Goal: Transaction & Acquisition: Download file/media

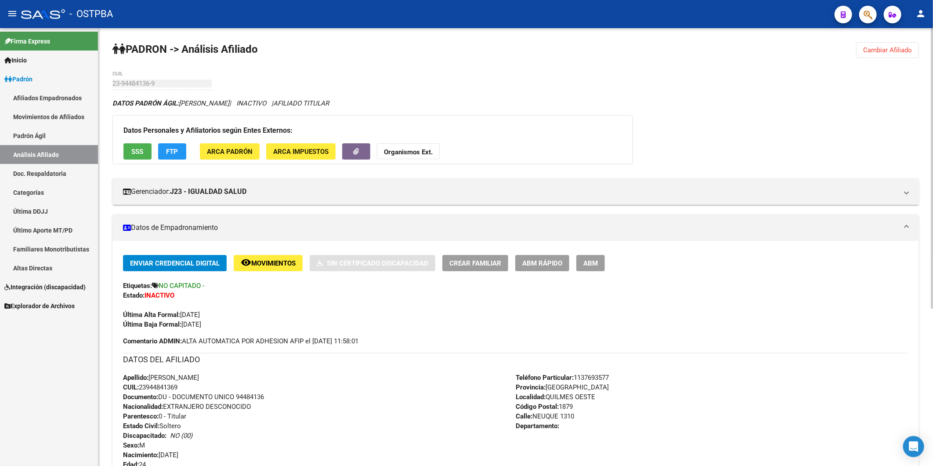
click at [556, 47] on span "Cambiar Afiliado" at bounding box center [887, 50] width 49 height 8
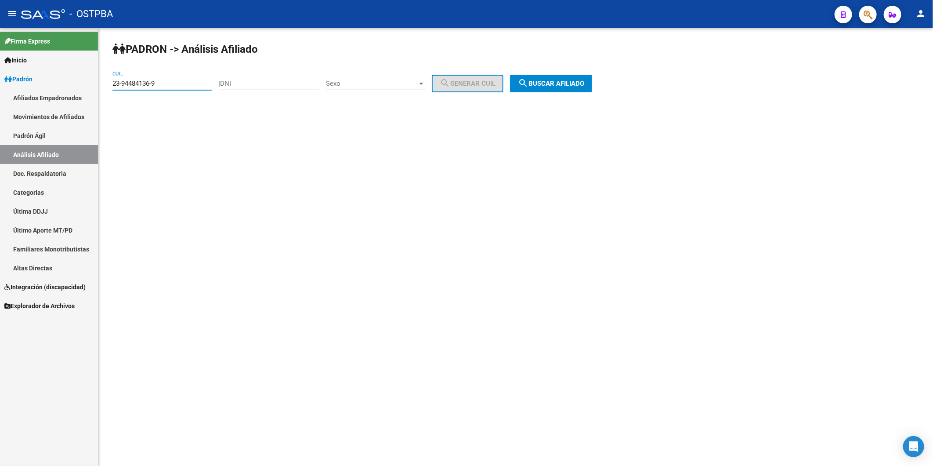
drag, startPoint x: 171, startPoint y: 85, endPoint x: 90, endPoint y: 98, distance: 82.4
click at [90, 98] on mat-sidenav-container "Firma Express Inicio Calendario SSS Instructivos Contacto OS Padrón Afiliados E…" at bounding box center [466, 246] width 933 height 437
click at [293, 84] on input "DNI" at bounding box center [269, 83] width 99 height 8
type input "952960369"
click at [425, 84] on div at bounding box center [421, 83] width 8 height 7
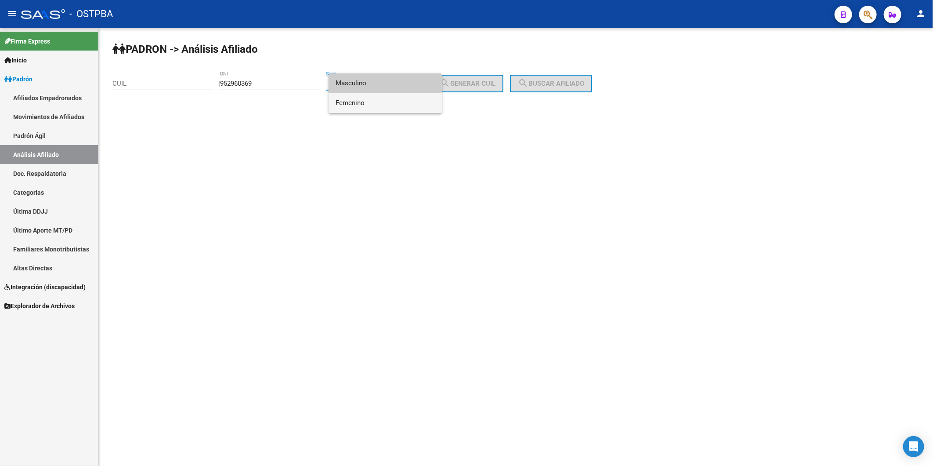
drag, startPoint x: 392, startPoint y: 105, endPoint x: 445, endPoint y: 94, distance: 53.7
click at [393, 105] on span "Femenino" at bounding box center [385, 103] width 99 height 20
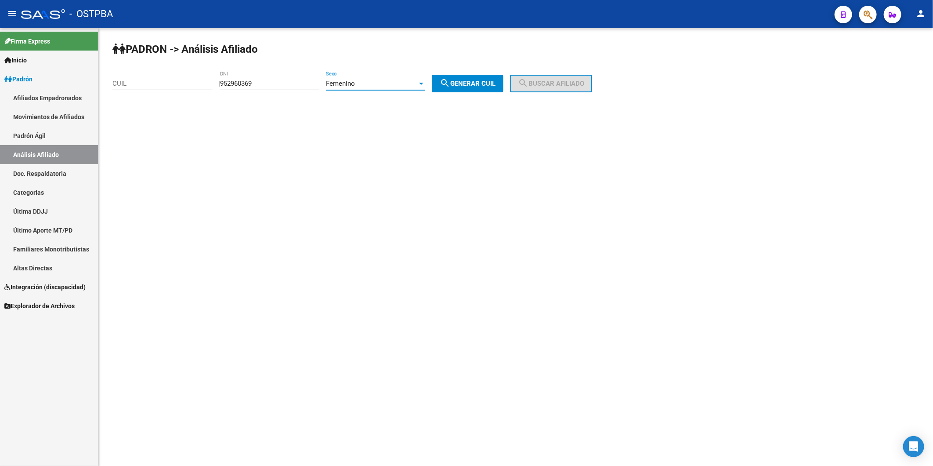
click at [467, 86] on span "search Generar CUIL" at bounding box center [468, 83] width 56 height 8
click at [490, 82] on span "search Generar CUIL" at bounding box center [468, 83] width 56 height 8
drag, startPoint x: 283, startPoint y: 85, endPoint x: 215, endPoint y: 84, distance: 67.6
click at [215, 84] on app-analisis-afiliado "PADRON -> Análisis Afiliado CUIL | 952960369 DNI Femenino Sexo search Generar C…" at bounding box center [355, 83] width 486 height 8
click at [160, 84] on input "CUIL" at bounding box center [161, 83] width 99 height 8
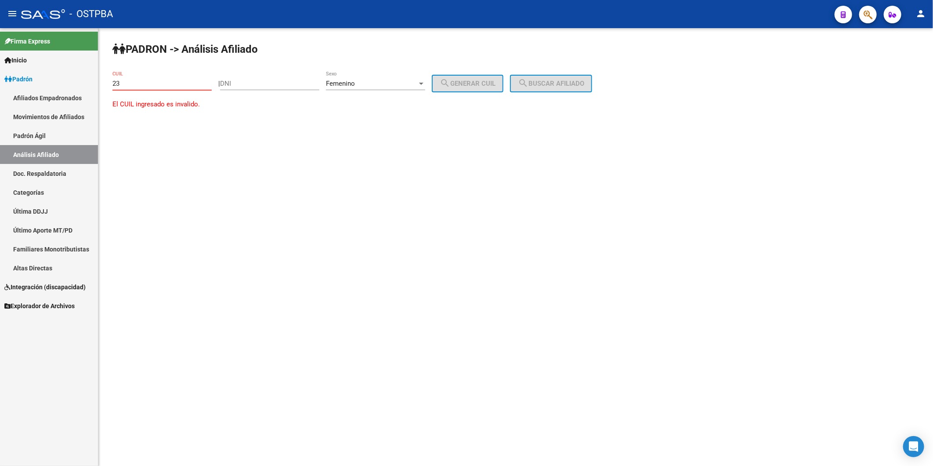
paste input "-95296036-9"
type input "23-95296036-9"
click at [556, 85] on span "search Buscar afiliado" at bounding box center [551, 83] width 66 height 8
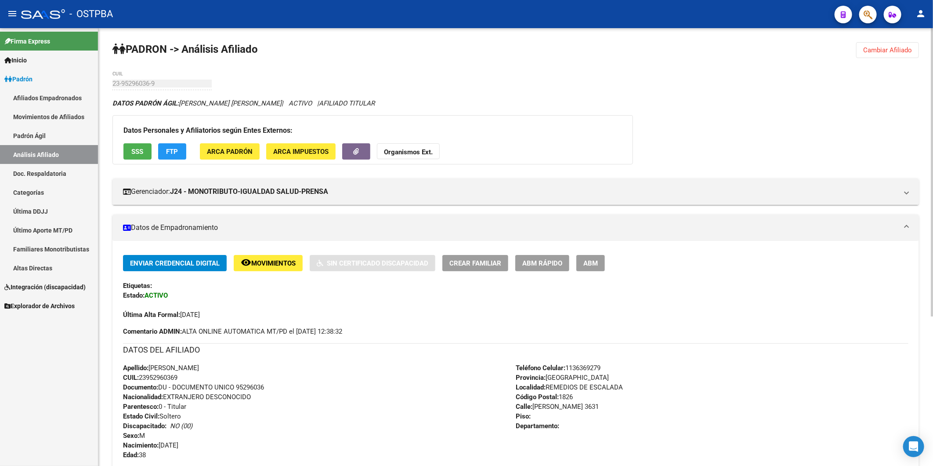
click at [261, 166] on div "DATOS PADRÓN ÁGIL: VEGA GATICA GABRIEL GUSTAVO | ACTIVO | AFILIADO TITULAR Dato…" at bounding box center [515, 384] width 806 height 572
click at [556, 47] on span "Cambiar Afiliado" at bounding box center [887, 50] width 49 height 8
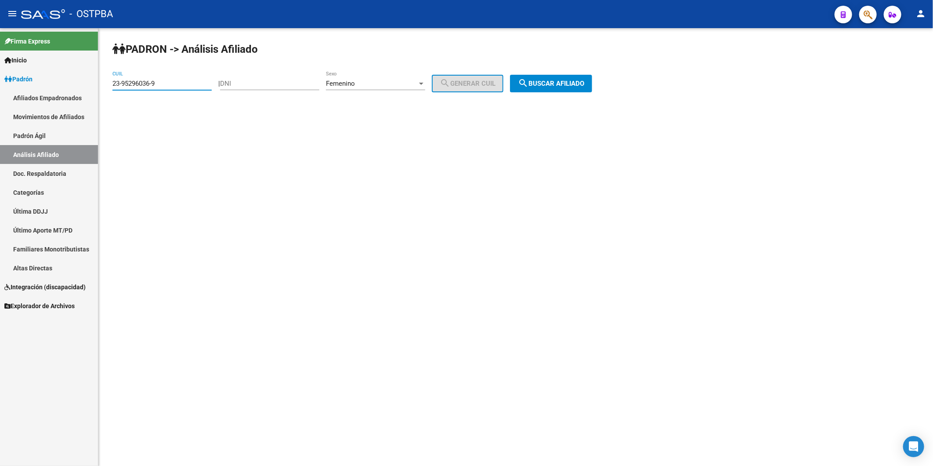
drag, startPoint x: 170, startPoint y: 83, endPoint x: 33, endPoint y: 53, distance: 139.8
click at [49, 79] on mat-sidenav-container "Firma Express Inicio Calendario SSS Instructivos Contacto OS Padrón Afiliados E…" at bounding box center [466, 246] width 933 height 437
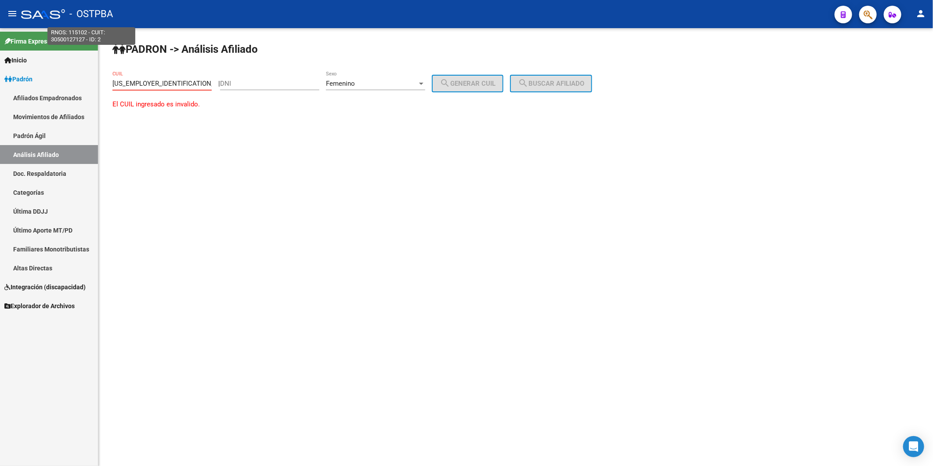
type input "35-86800744"
drag, startPoint x: 156, startPoint y: 84, endPoint x: 19, endPoint y: 53, distance: 140.5
click at [65, 80] on mat-sidenav-container "Firma Express Inicio Calendario SSS Instructivos Contacto OS Padrón Afiliados E…" at bounding box center [466, 246] width 933 height 437
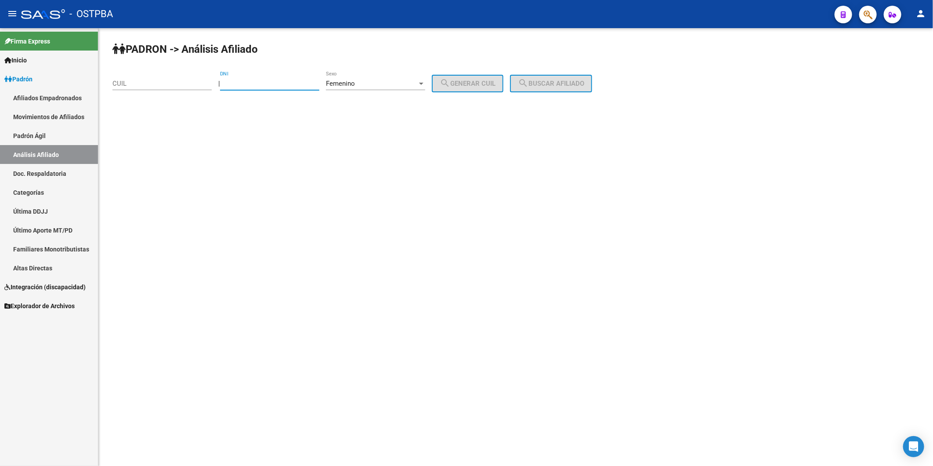
click at [255, 85] on input "DNI" at bounding box center [269, 83] width 99 height 8
type input "358680744"
click at [423, 83] on div at bounding box center [421, 84] width 4 height 2
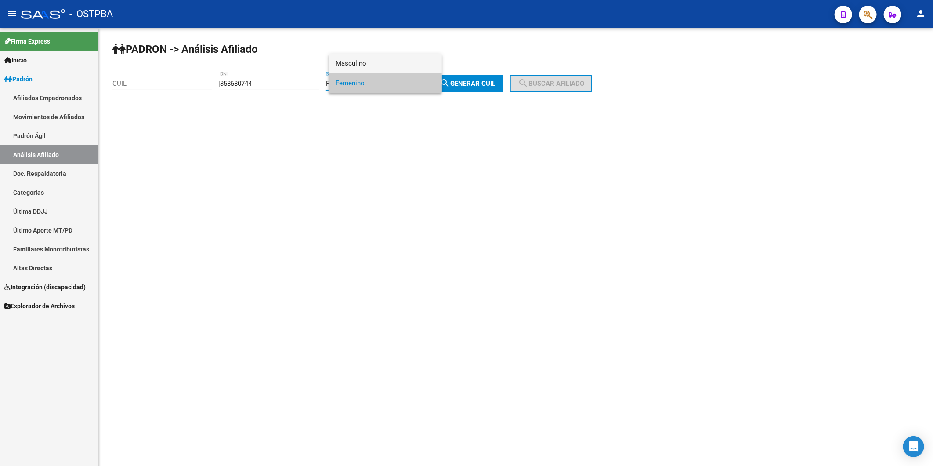
click at [405, 62] on span "Masculino" at bounding box center [385, 64] width 99 height 20
drag, startPoint x: 480, startPoint y: 86, endPoint x: 519, endPoint y: 90, distance: 39.3
click at [481, 86] on span "search Generar CUIL" at bounding box center [468, 83] width 56 height 8
click at [489, 84] on span "search Generar CUIL" at bounding box center [468, 83] width 56 height 8
drag, startPoint x: 501, startPoint y: 88, endPoint x: 400, endPoint y: 82, distance: 101.2
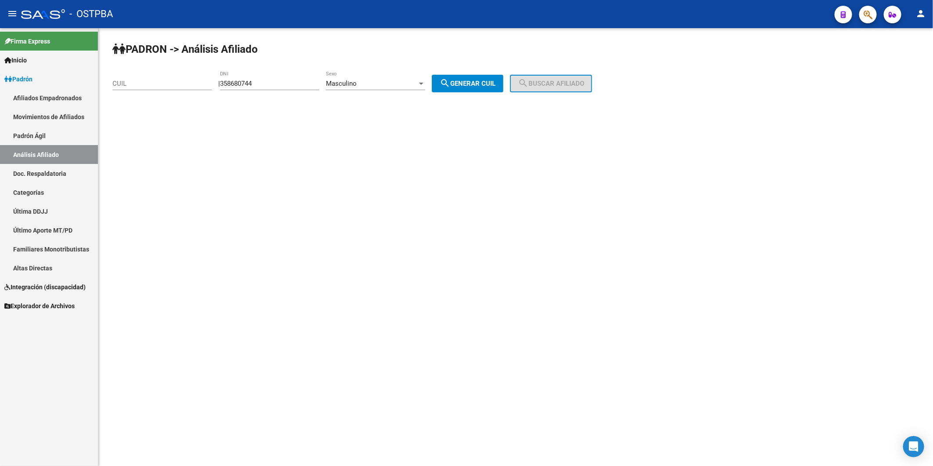
click at [495, 88] on button "search Generar CUIL" at bounding box center [468, 84] width 72 height 18
drag, startPoint x: 293, startPoint y: 76, endPoint x: 290, endPoint y: 83, distance: 7.5
click at [292, 76] on div "358680744 DNI" at bounding box center [269, 80] width 99 height 19
drag, startPoint x: 289, startPoint y: 85, endPoint x: 203, endPoint y: 94, distance: 86.6
click at [203, 87] on app-analisis-afiliado "PADRON -> Análisis Afiliado CUIL | 358680744 DNI Masculino Sexo search Generar …" at bounding box center [355, 83] width 486 height 8
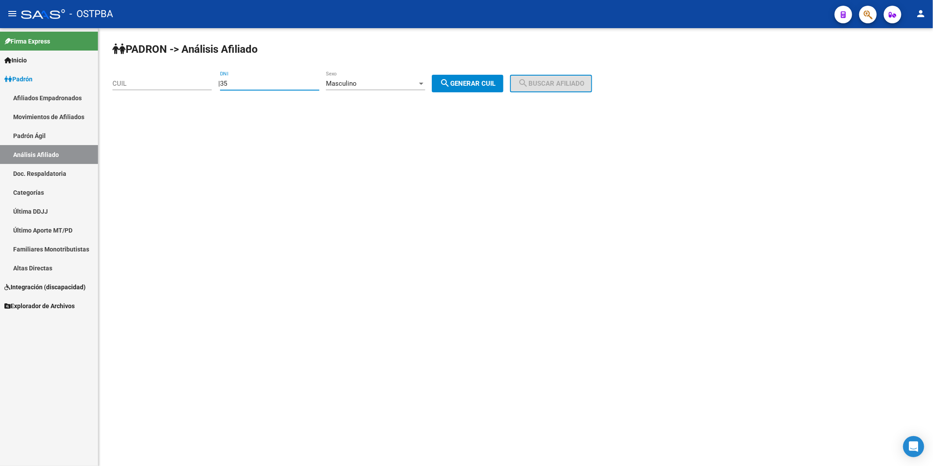
type input "3"
type input "358680744"
click at [495, 82] on span "search Generar CUIL" at bounding box center [468, 83] width 56 height 8
click at [276, 84] on input "358680744" at bounding box center [269, 83] width 99 height 8
drag, startPoint x: 276, startPoint y: 83, endPoint x: 221, endPoint y: 83, distance: 54.5
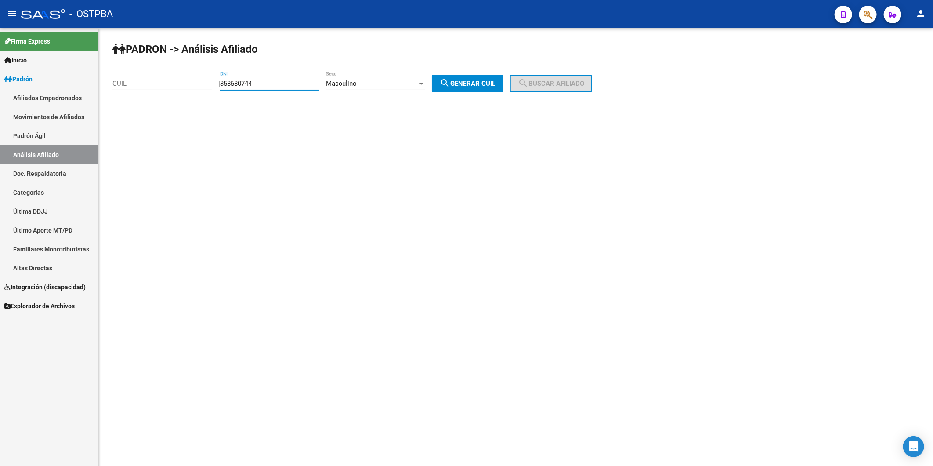
click at [221, 83] on div "| 358680744 DNI Masculino Sexo search Generar CUIL" at bounding box center [364, 83] width 292 height 8
type input "358680744"
click at [486, 77] on button "search Generar CUIL" at bounding box center [468, 84] width 72 height 18
click at [481, 80] on span "search Generar CUIL" at bounding box center [468, 83] width 56 height 8
click at [372, 110] on div "PADRON -> Análisis Afiliado CUIL | 358680744 DNI Masculino Sexo search Generar …" at bounding box center [515, 74] width 834 height 92
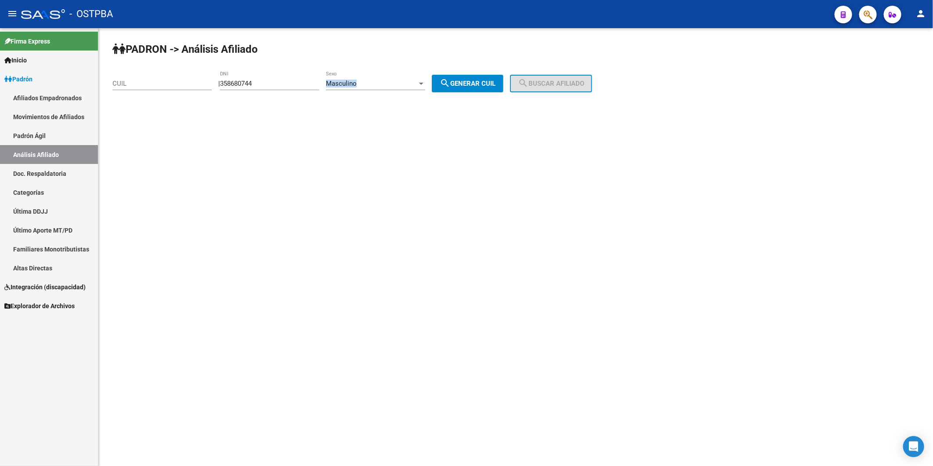
drag, startPoint x: 388, startPoint y: 79, endPoint x: 385, endPoint y: 84, distance: 5.7
click at [385, 84] on div "Masculino Sexo" at bounding box center [375, 80] width 99 height 19
click at [288, 82] on div at bounding box center [466, 233] width 933 height 466
click at [354, 86] on span "Masculino" at bounding box center [341, 83] width 31 height 8
drag, startPoint x: 354, startPoint y: 86, endPoint x: 383, endPoint y: 103, distance: 34.3
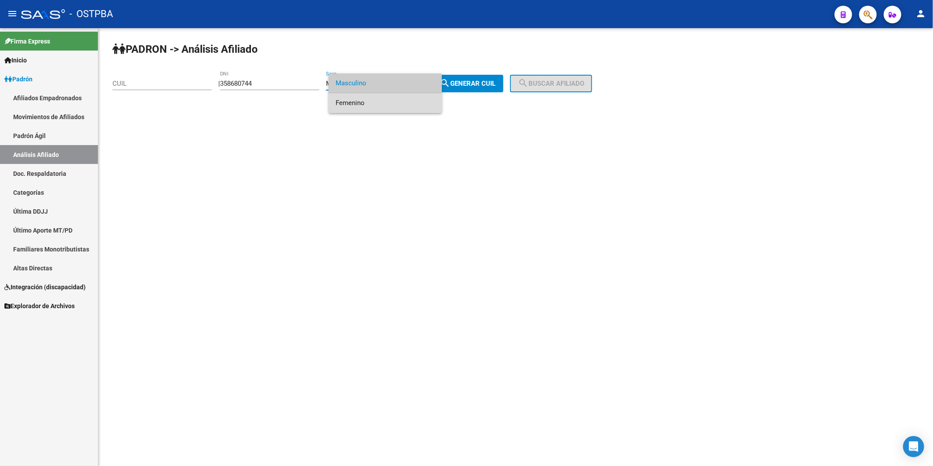
click at [383, 103] on span "Femenino" at bounding box center [385, 103] width 99 height 20
drag, startPoint x: 475, startPoint y: 83, endPoint x: 492, endPoint y: 85, distance: 17.2
click at [476, 83] on span "search Generar CUIL" at bounding box center [468, 83] width 56 height 8
click at [450, 88] on mat-icon "search" at bounding box center [445, 83] width 11 height 11
click at [425, 85] on div at bounding box center [421, 83] width 8 height 7
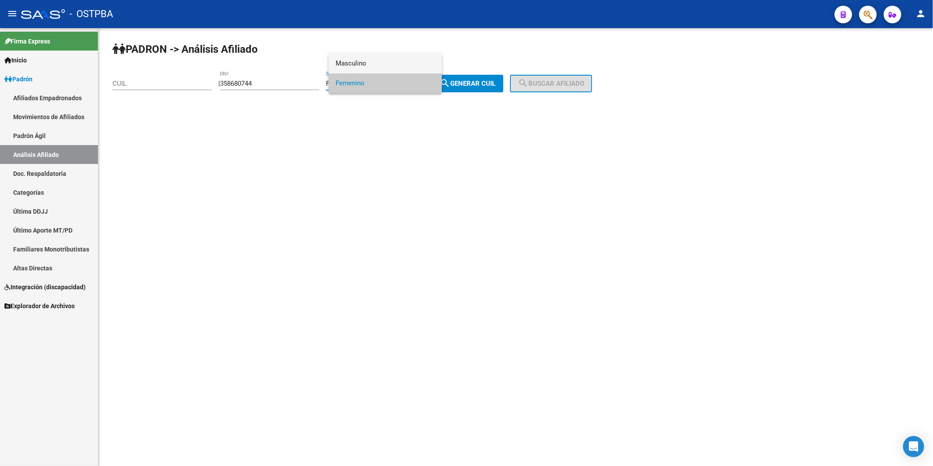
click at [374, 65] on span "Masculino" at bounding box center [385, 64] width 99 height 20
drag, startPoint x: 278, startPoint y: 80, endPoint x: 178, endPoint y: 25, distance: 114.4
click at [203, 84] on app-analisis-afiliado "PADRON -> Análisis Afiliado CUIL | 358680744 DNI Masculino Sexo search Generar …" at bounding box center [355, 83] width 486 height 8
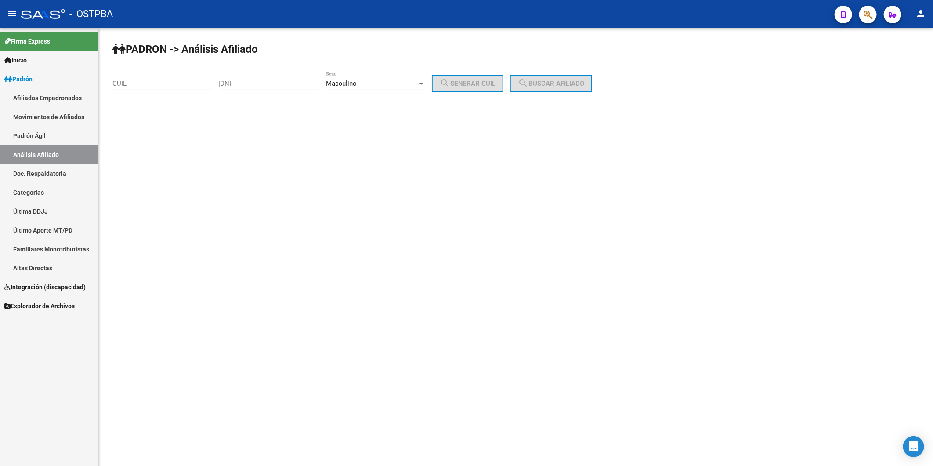
drag, startPoint x: 221, startPoint y: 167, endPoint x: 177, endPoint y: 115, distance: 68.3
click at [222, 168] on mat-sidenav-content "PADRON -> Análisis Afiliado CUIL | DNI Masculino Sexo search Generar CUIL searc…" at bounding box center [515, 246] width 834 height 437
click at [178, 78] on div "CUIL" at bounding box center [161, 80] width 99 height 19
click at [246, 84] on input "DNI" at bounding box center [269, 83] width 99 height 8
type input "358680744"
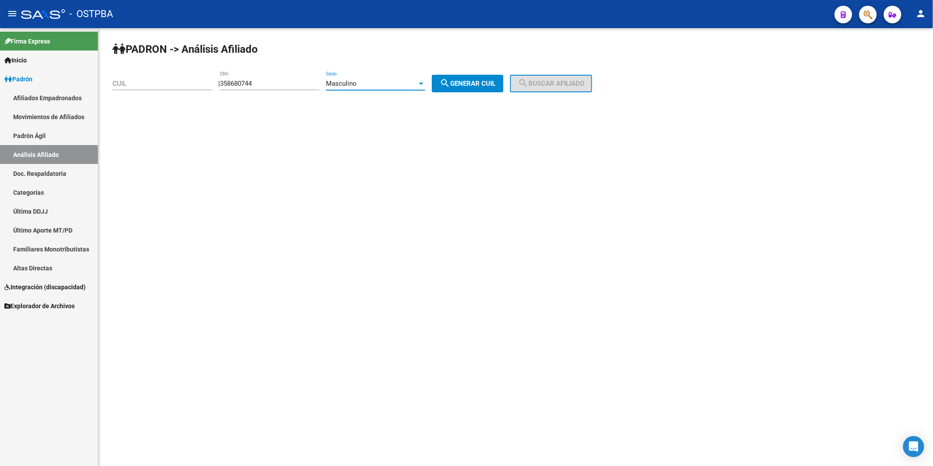
click at [425, 83] on div at bounding box center [421, 83] width 8 height 7
drag, startPoint x: 395, startPoint y: 102, endPoint x: 435, endPoint y: 102, distance: 39.5
click at [397, 102] on span "Femenino" at bounding box center [385, 103] width 99 height 20
click at [465, 84] on span "search Generar CUIL" at bounding box center [468, 83] width 56 height 8
click at [466, 84] on span "search Generar CUIL" at bounding box center [468, 83] width 56 height 8
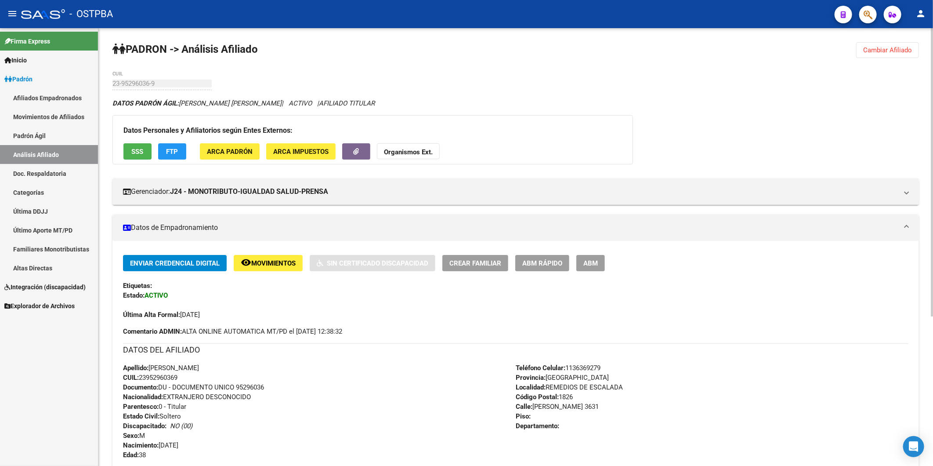
click at [895, 48] on span "Cambiar Afiliado" at bounding box center [887, 50] width 49 height 8
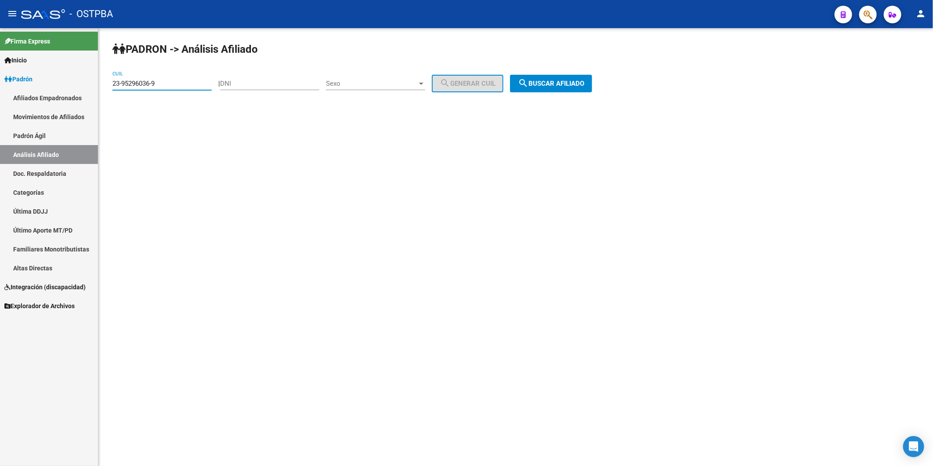
drag, startPoint x: 198, startPoint y: 80, endPoint x: 59, endPoint y: 60, distance: 139.8
click at [59, 60] on mat-sidenav-container "Firma Express Inicio Calendario SSS Instructivos Contacto OS Padrón Afiliados E…" at bounding box center [466, 246] width 933 height 437
click at [261, 82] on input "DNI" at bounding box center [269, 83] width 99 height 8
type input "358680744"
click at [425, 85] on div at bounding box center [421, 83] width 8 height 7
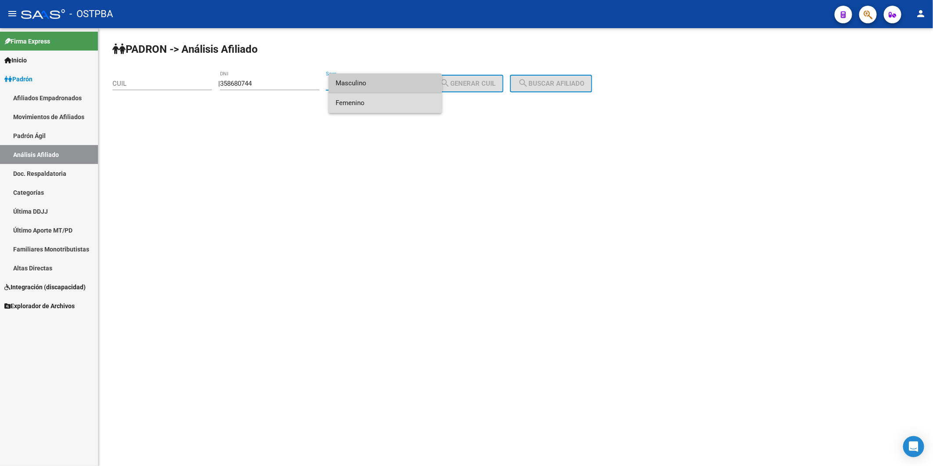
click at [411, 102] on span "Femenino" at bounding box center [385, 103] width 99 height 20
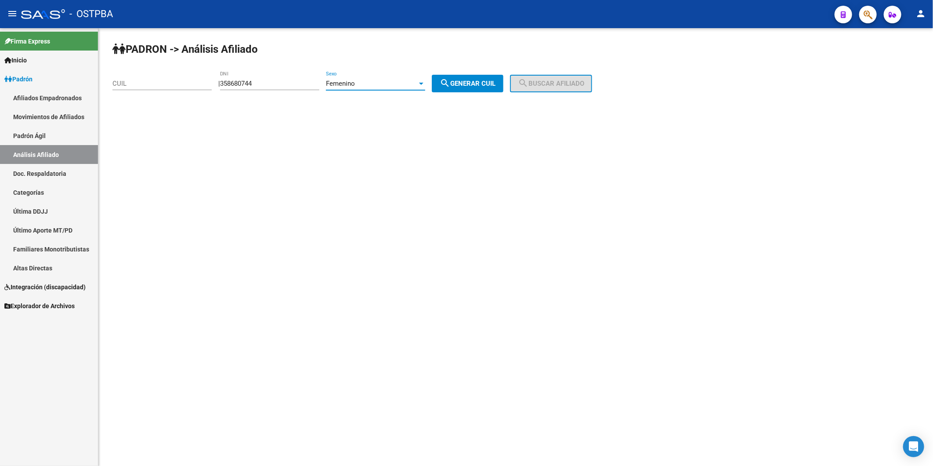
drag, startPoint x: 464, startPoint y: 87, endPoint x: 469, endPoint y: 86, distance: 5.3
click at [464, 87] on span "search Generar CUIL" at bounding box center [468, 83] width 56 height 8
click at [492, 84] on span "search Generar CUIL" at bounding box center [468, 83] width 56 height 8
drag, startPoint x: 291, startPoint y: 84, endPoint x: 218, endPoint y: 86, distance: 73.4
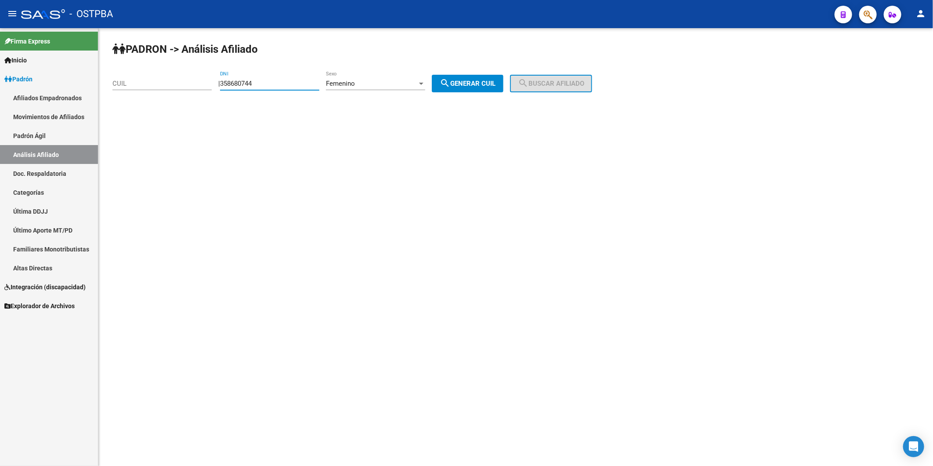
click at [220, 86] on div "| 358680744 DNI Femenino Sexo search Generar CUIL" at bounding box center [364, 83] width 292 height 8
drag, startPoint x: 396, startPoint y: 83, endPoint x: 329, endPoint y: 76, distance: 67.1
click at [329, 76] on div "PADRON -> Análisis Afiliado CUIL | DNI Femenino Sexo search Generar CUIL search…" at bounding box center [515, 74] width 834 height 92
click at [203, 80] on input "CUIL" at bounding box center [161, 83] width 99 height 8
paste input "20-20030260-6"
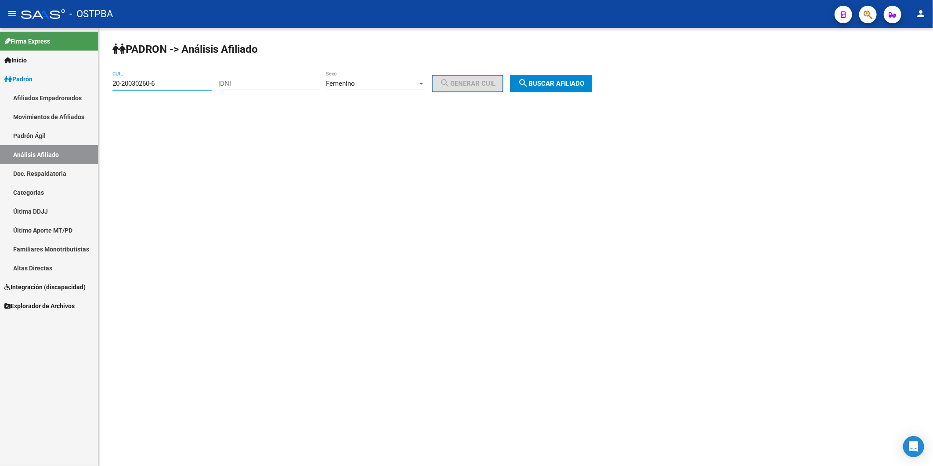
type input "20-20030260-6"
click at [584, 79] on span "search Buscar afiliado" at bounding box center [551, 83] width 66 height 8
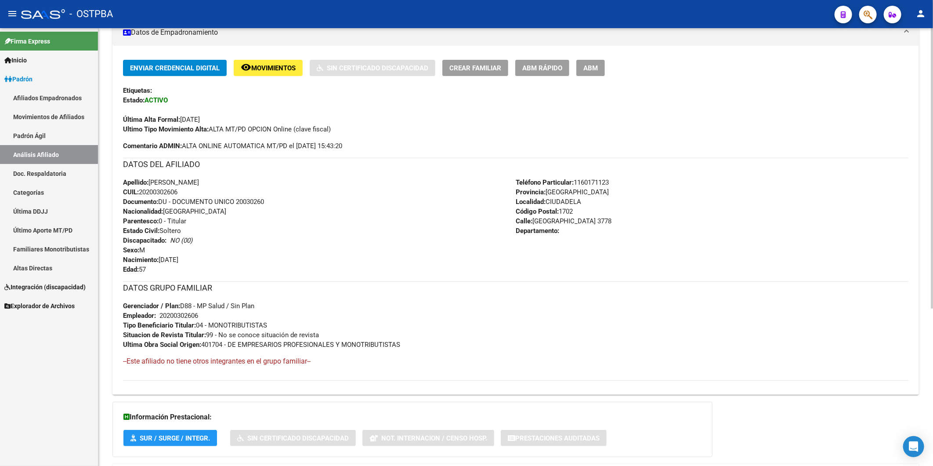
scroll to position [49, 0]
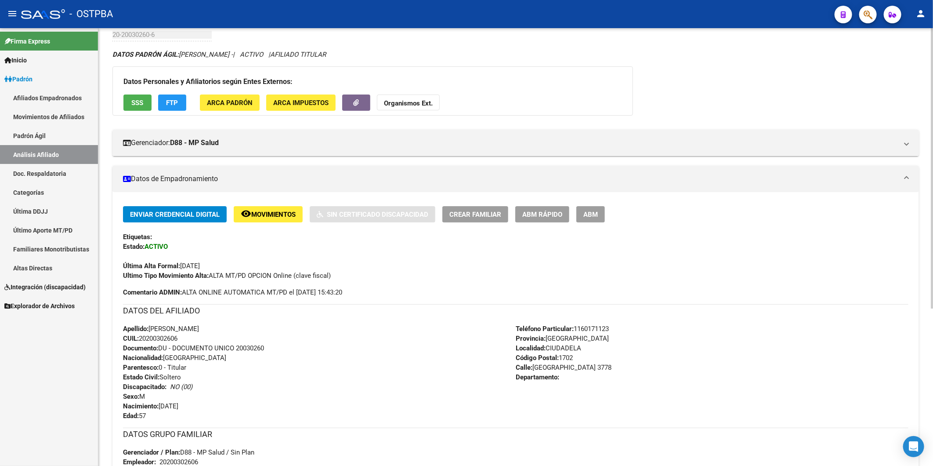
click at [493, 415] on div "Apellido: [PERSON_NAME] CUIL: 20200302606 Documento: DU - DOCUMENTO UNICO 20030…" at bounding box center [319, 372] width 393 height 97
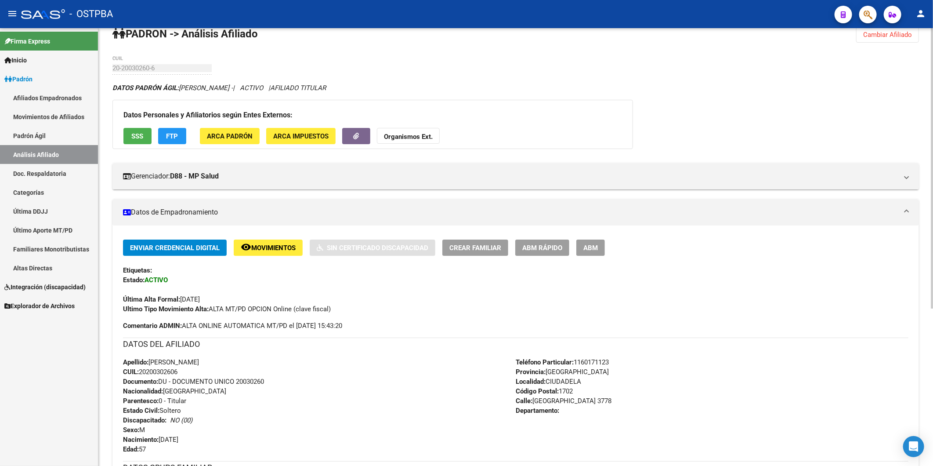
scroll to position [0, 0]
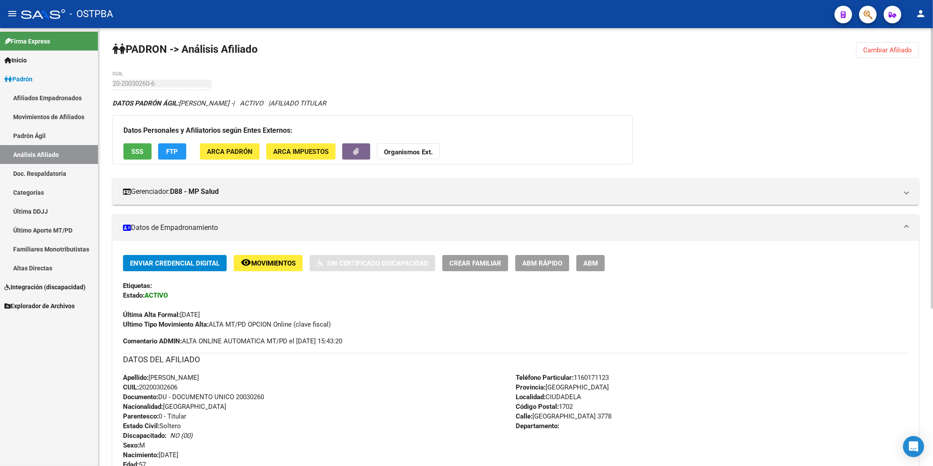
click at [868, 51] on span "Cambiar Afiliado" at bounding box center [887, 50] width 49 height 8
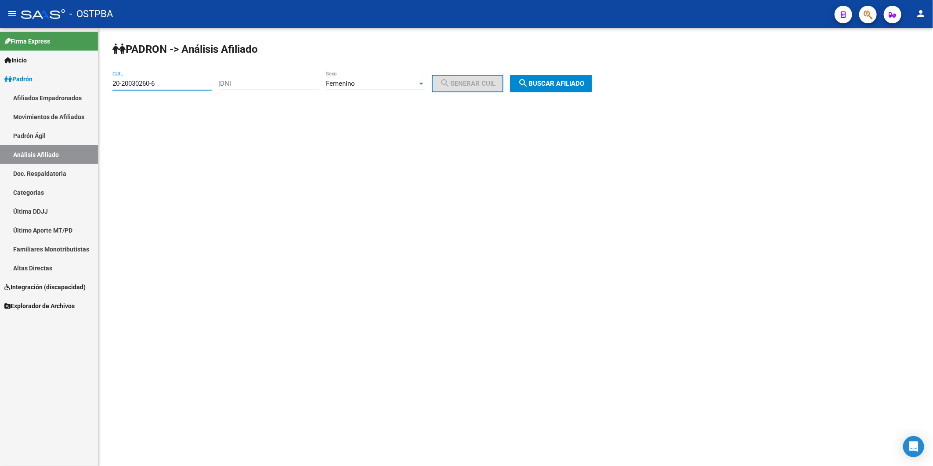
drag, startPoint x: 182, startPoint y: 80, endPoint x: 63, endPoint y: 85, distance: 118.7
click at [63, 85] on mat-sidenav-container "Firma Express Inicio Calendario SSS Instructivos Contacto OS Padrón Afiliados E…" at bounding box center [466, 246] width 933 height 437
click at [289, 80] on input "DNI" at bounding box center [269, 83] width 99 height 8
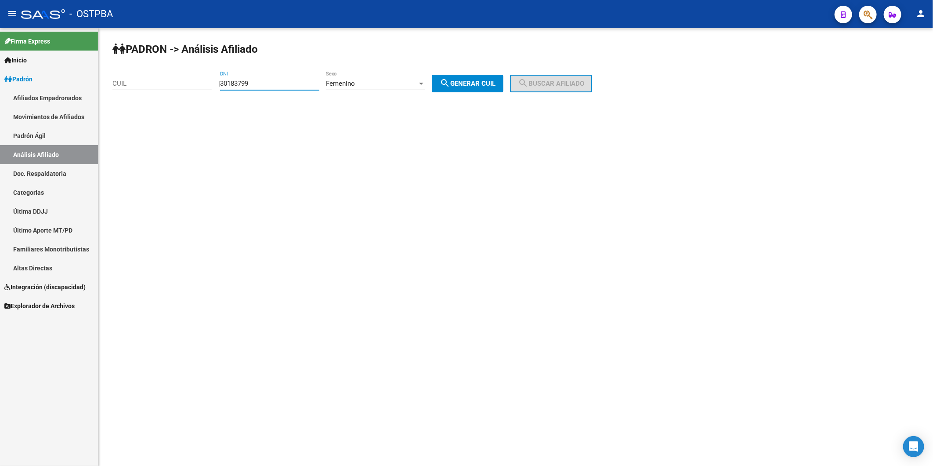
type input "30183799"
click at [425, 82] on div at bounding box center [421, 83] width 8 height 7
click at [405, 58] on span "Masculino" at bounding box center [385, 64] width 99 height 20
click at [473, 86] on span "search Generar CUIL" at bounding box center [468, 83] width 56 height 8
type input "20-30183799-3"
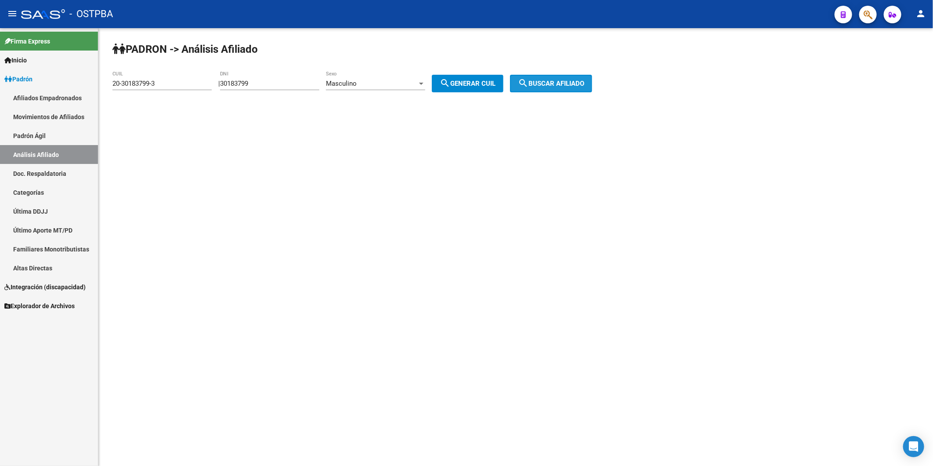
click at [539, 86] on span "search Buscar afiliado" at bounding box center [551, 83] width 66 height 8
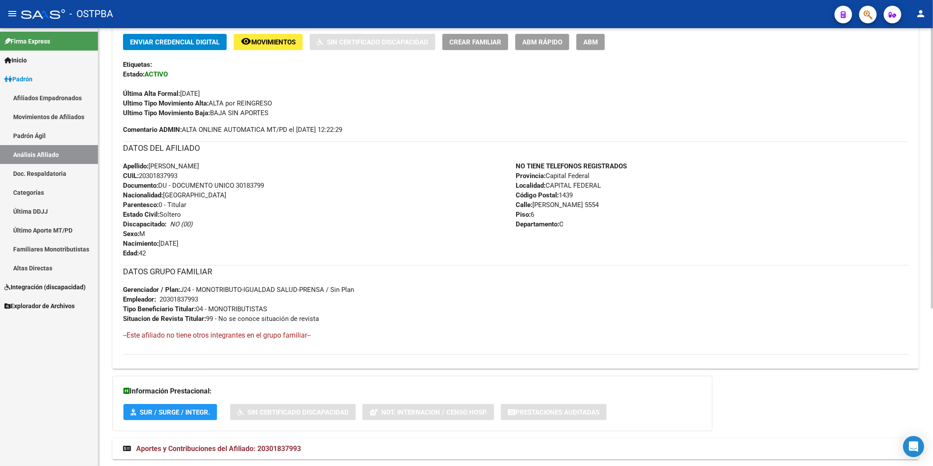
scroll to position [246, 0]
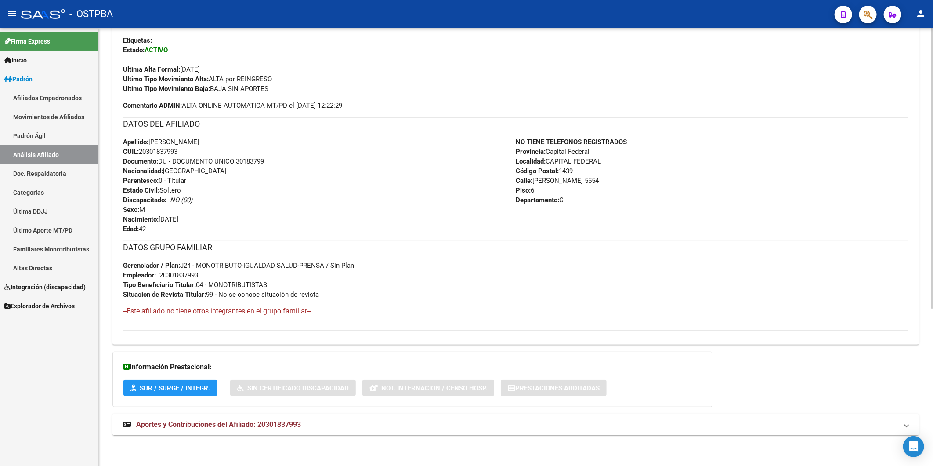
click at [295, 424] on span "Aportes y Contribuciones del Afiliado: 20301837993" at bounding box center [218, 424] width 165 height 8
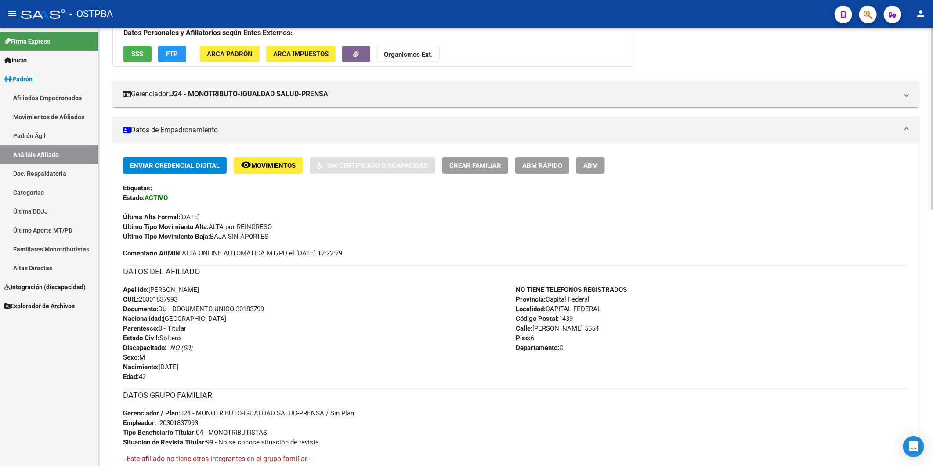
scroll to position [0, 0]
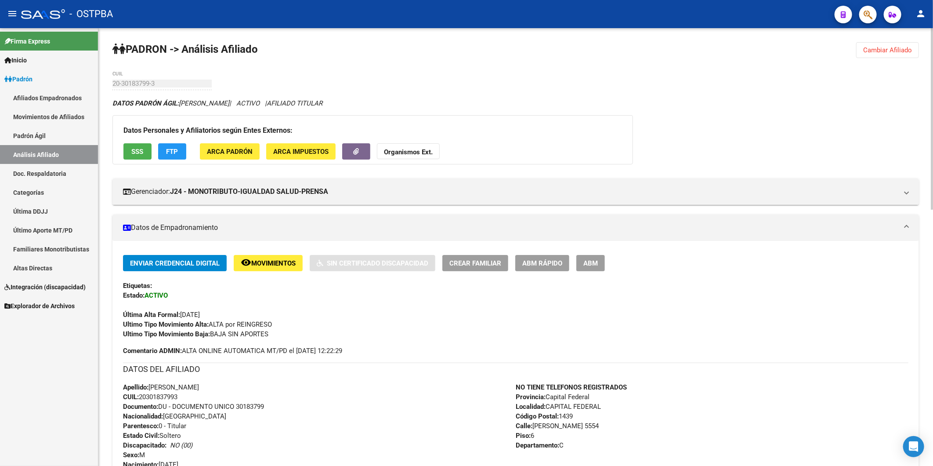
click at [453, 225] on mat-panel-title "Datos de Empadronamiento" at bounding box center [510, 228] width 775 height 10
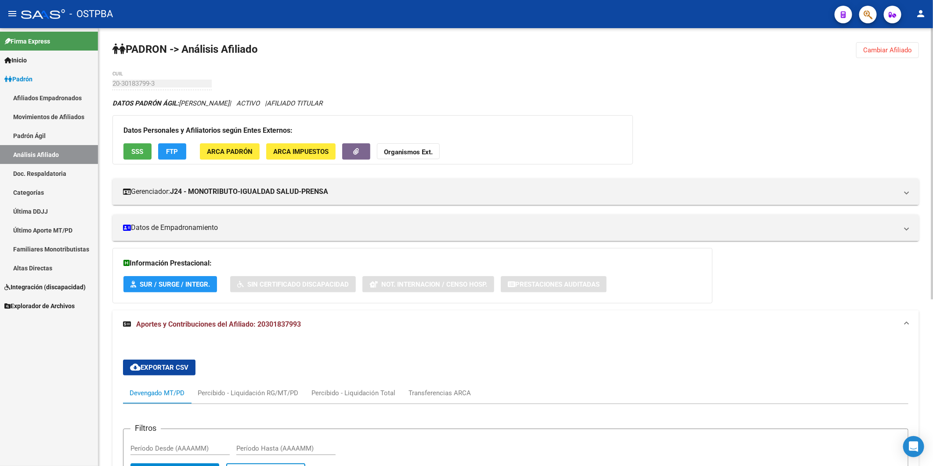
click at [889, 50] on span "Cambiar Afiliado" at bounding box center [887, 50] width 49 height 8
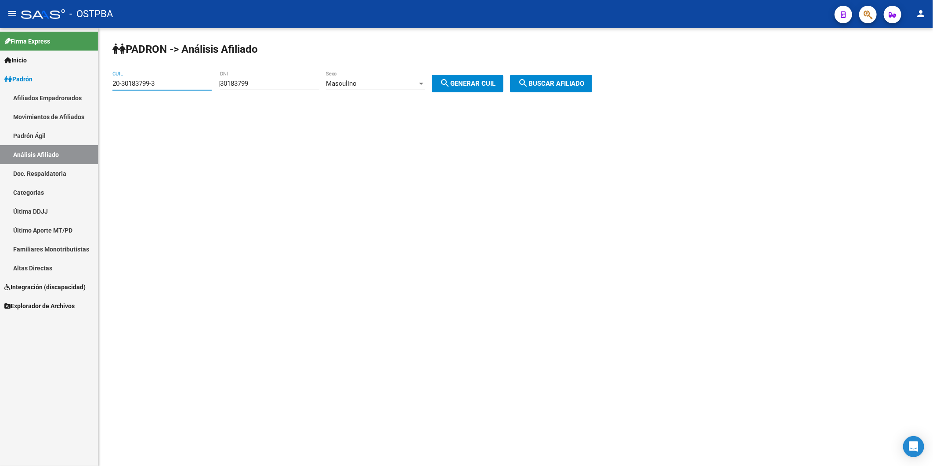
drag, startPoint x: 180, startPoint y: 79, endPoint x: 91, endPoint y: 93, distance: 90.2
click at [91, 93] on mat-sidenav-container "Firma Express Inicio Calendario SSS Instructivos Contacto OS Padrón Afiliados E…" at bounding box center [466, 246] width 933 height 437
drag, startPoint x: 273, startPoint y: 84, endPoint x: 214, endPoint y: 90, distance: 58.7
click at [214, 90] on div "PADRON -> Análisis Afiliado CUIL | 30183799 DNI Masculino Sexo search Generar C…" at bounding box center [515, 74] width 834 height 92
paste input "8585587"
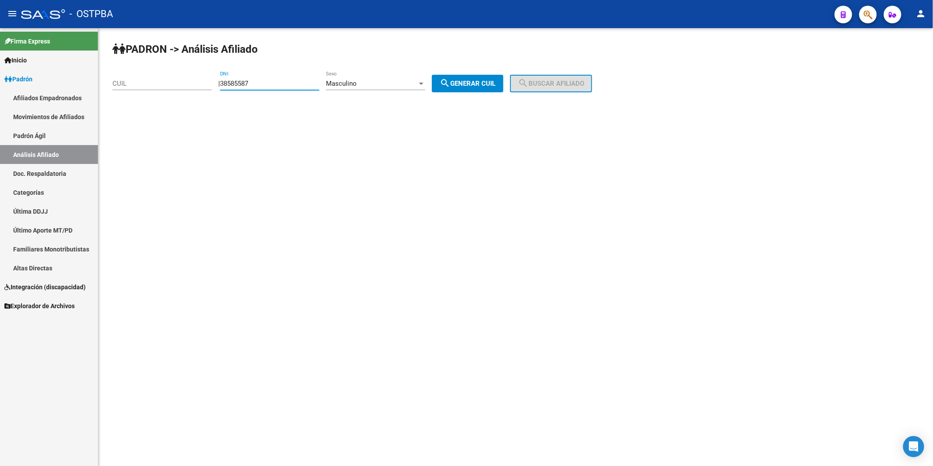
type input "38585587"
click at [425, 82] on div at bounding box center [421, 83] width 8 height 7
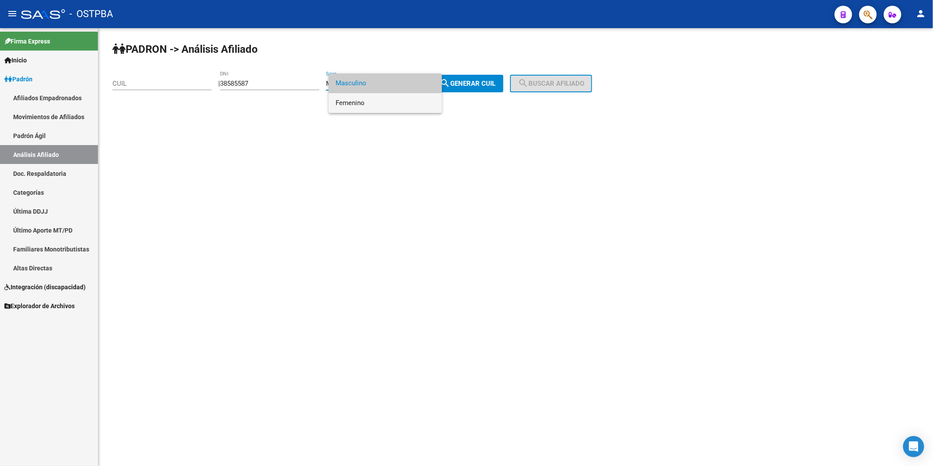
drag, startPoint x: 383, startPoint y: 103, endPoint x: 435, endPoint y: 94, distance: 52.1
click at [390, 103] on span "Femenino" at bounding box center [385, 103] width 99 height 20
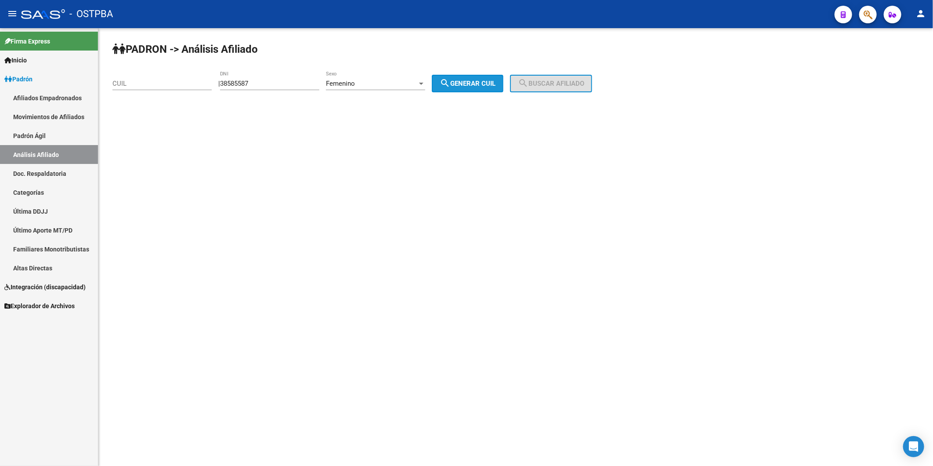
click at [469, 82] on span "search Generar CUIL" at bounding box center [468, 83] width 56 height 8
type input "27-38585587-2"
click at [543, 77] on button "search Buscar afiliado" at bounding box center [551, 84] width 82 height 18
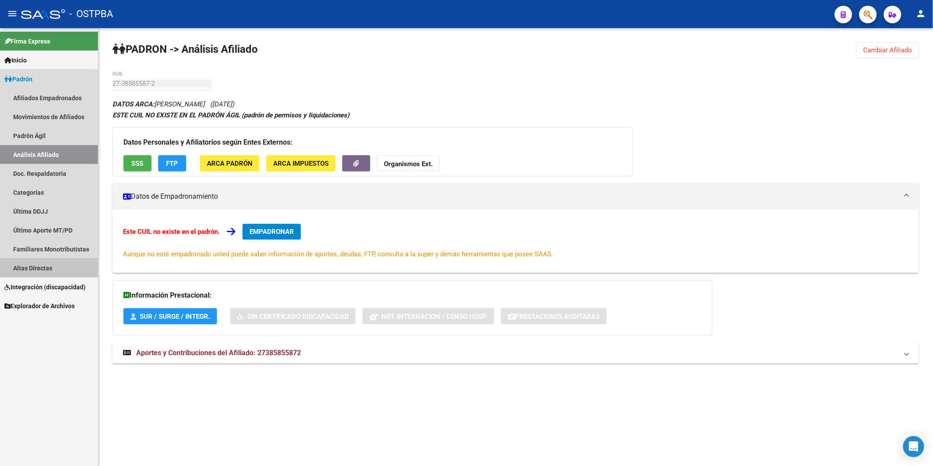
click at [29, 265] on link "Altas Directas" at bounding box center [49, 267] width 98 height 19
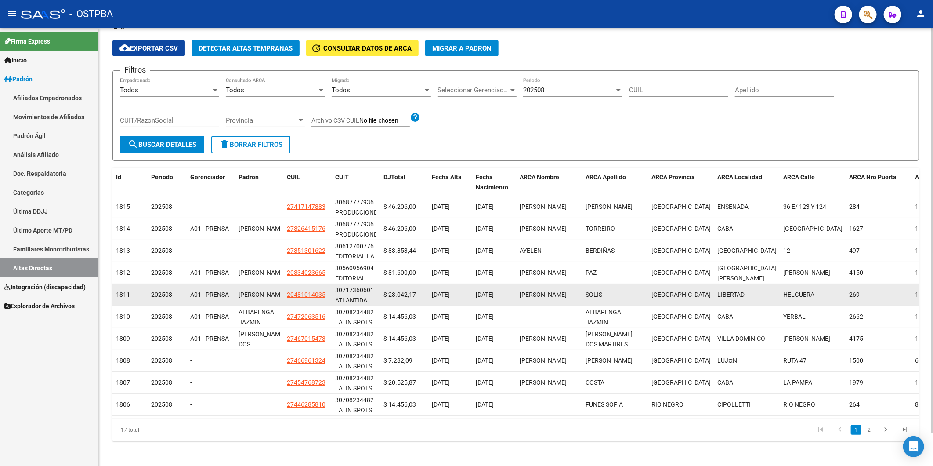
scroll to position [35, 0]
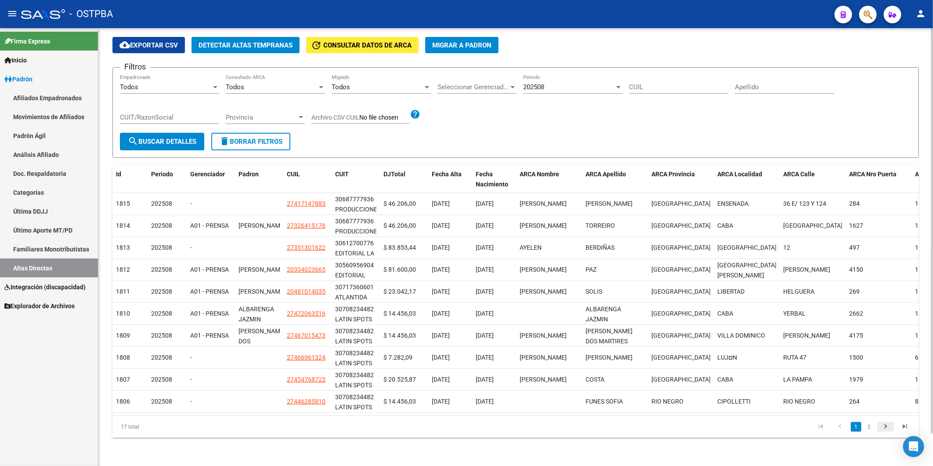
click at [885, 426] on icon "go to next page" at bounding box center [885, 427] width 11 height 11
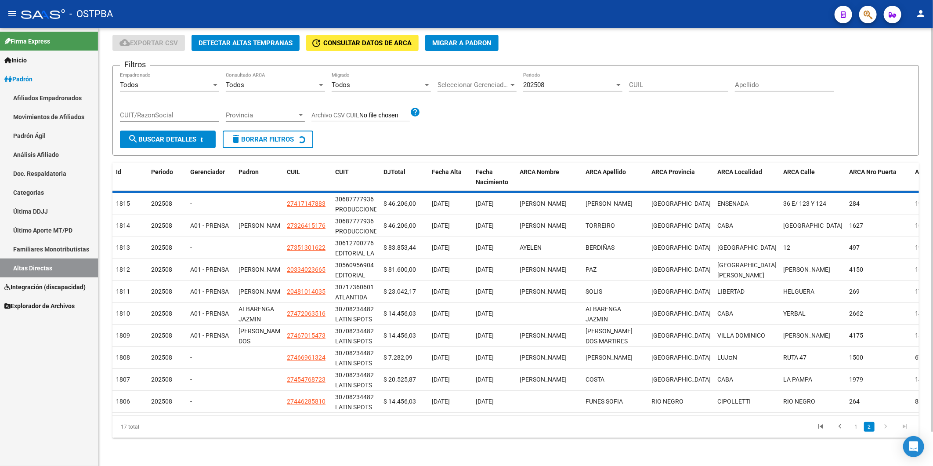
scroll to position [0, 0]
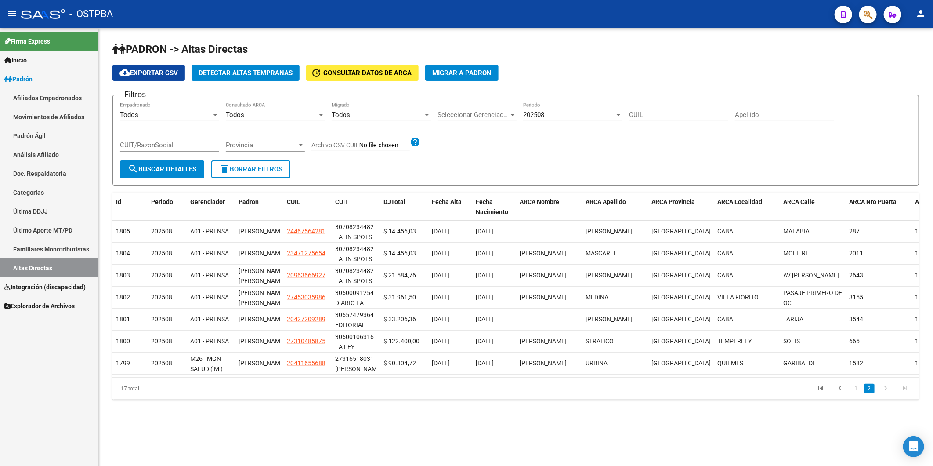
click at [67, 98] on link "Afiliados Empadronados" at bounding box center [49, 97] width 98 height 19
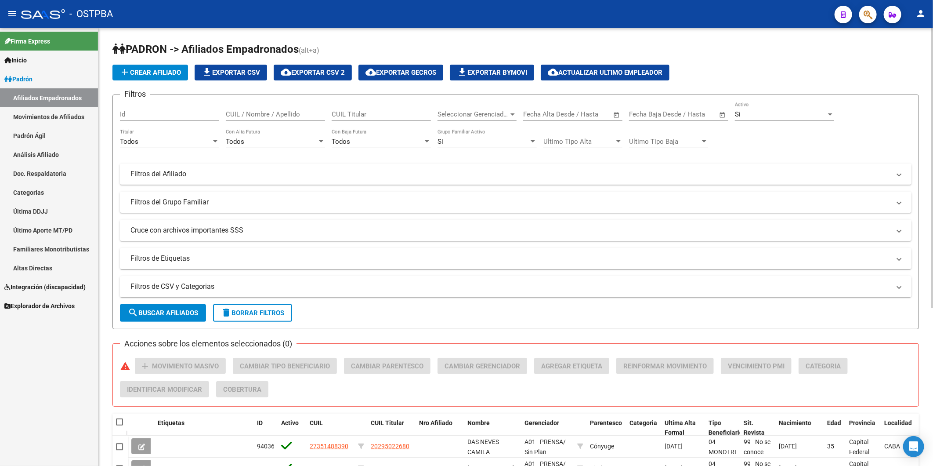
click at [512, 113] on div at bounding box center [513, 114] width 8 height 7
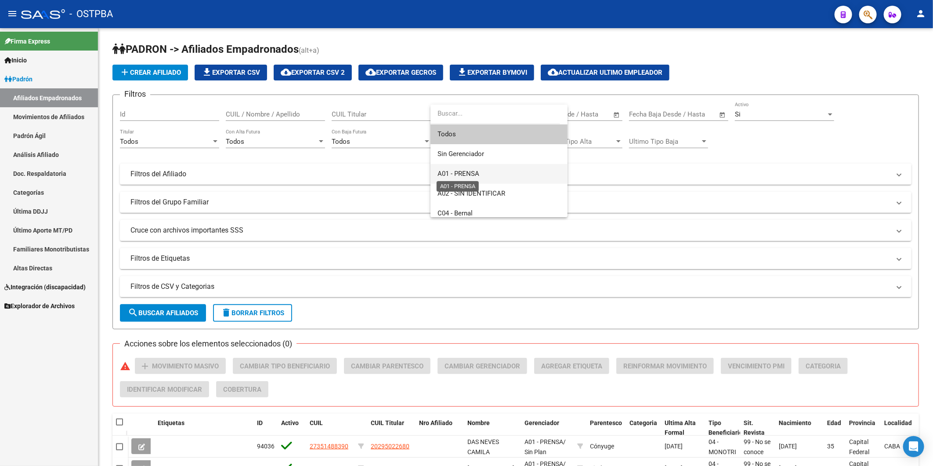
click at [471, 170] on span "A01 - PRENSA" at bounding box center [458, 174] width 42 height 8
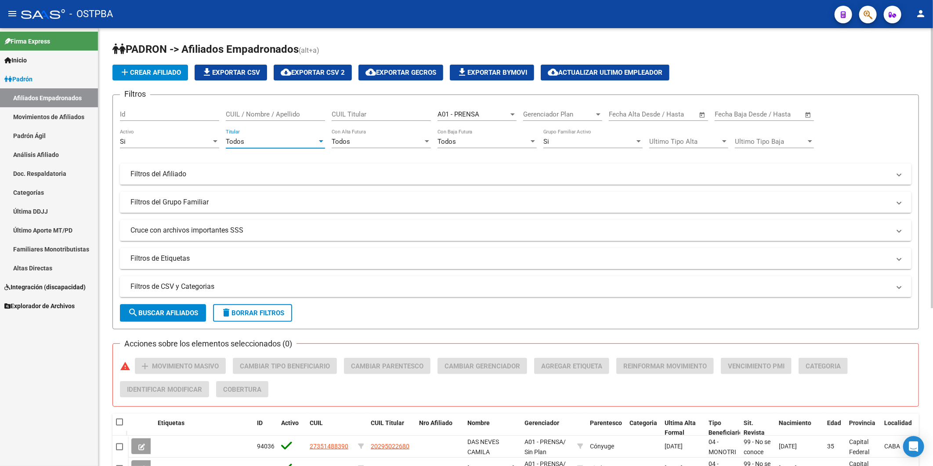
click at [321, 142] on div at bounding box center [321, 141] width 4 height 2
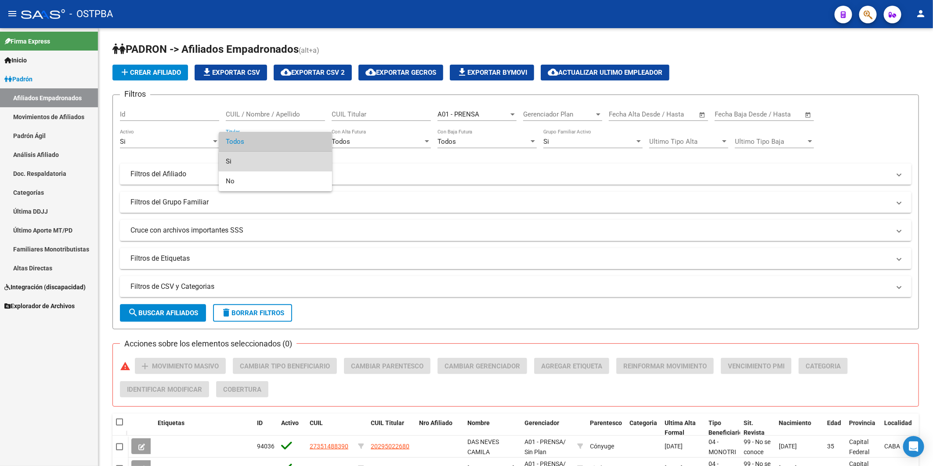
click at [285, 162] on span "Si" at bounding box center [275, 162] width 99 height 20
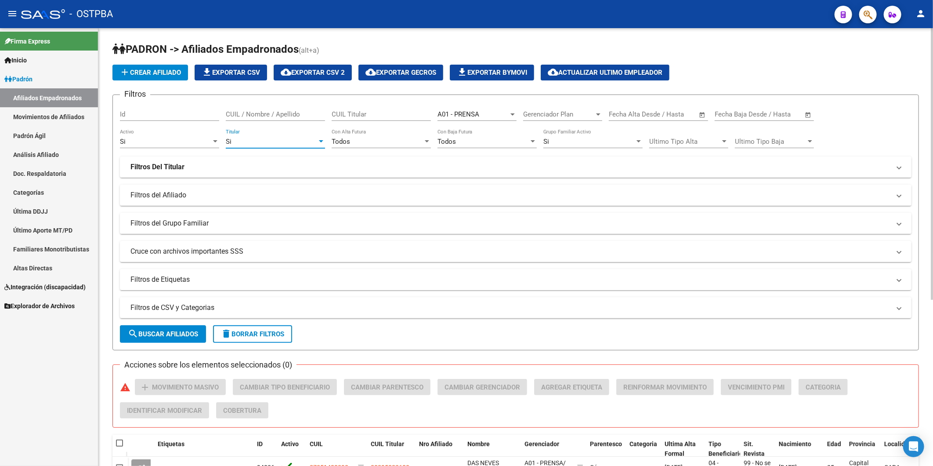
click at [147, 223] on mat-panel-title "Filtros del Grupo Familiar" at bounding box center [510, 223] width 760 height 10
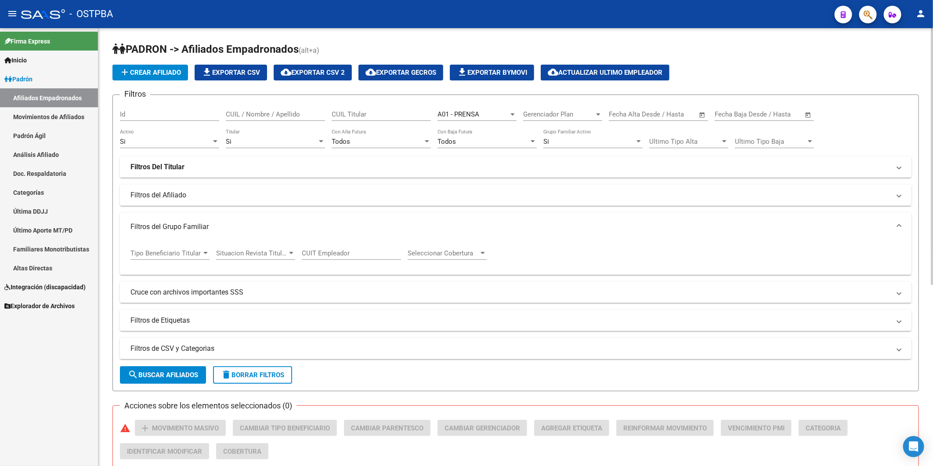
click at [207, 255] on div at bounding box center [206, 252] width 8 height 7
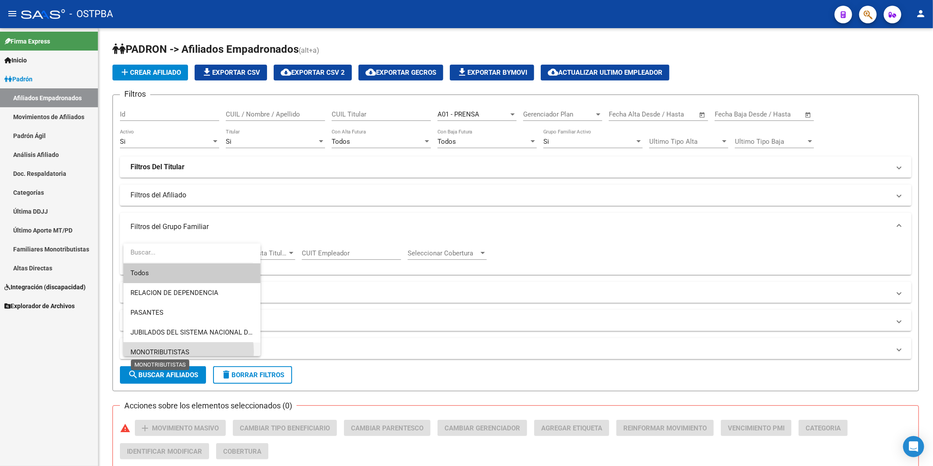
click at [180, 351] on span "MONOTRIBUTISTAS" at bounding box center [159, 352] width 59 height 8
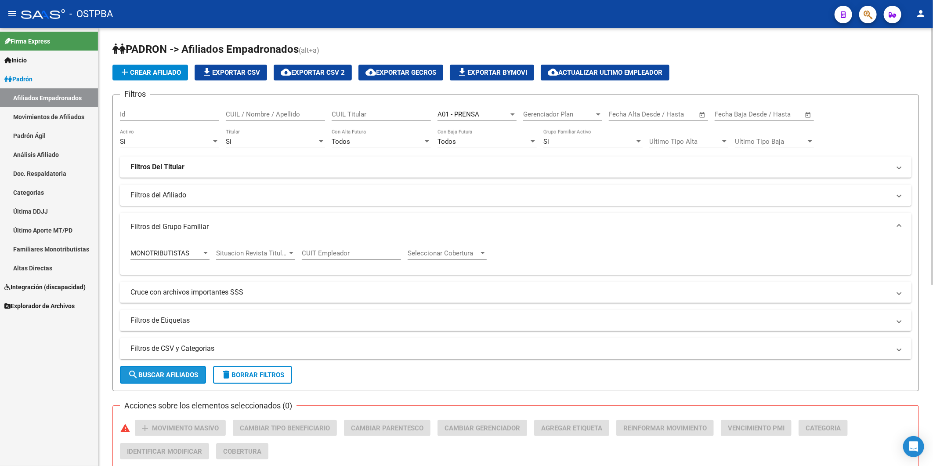
click at [180, 375] on span "search Buscar Afiliados" at bounding box center [163, 375] width 70 height 8
click at [255, 72] on span "file_download Exportar CSV" at bounding box center [231, 73] width 58 height 8
click at [339, 72] on span "cloud_download Exportar CSV 2" at bounding box center [313, 73] width 64 height 8
click at [902, 47] on h1 "PADRON -> Afiliados Empadronados (alt+a)" at bounding box center [515, 49] width 806 height 15
